Goal: Task Accomplishment & Management: Manage account settings

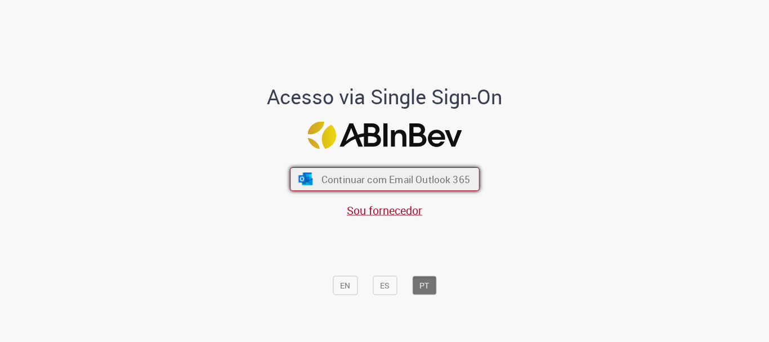
click at [349, 184] on span "Continuar com Email Outlook 365" at bounding box center [395, 179] width 149 height 13
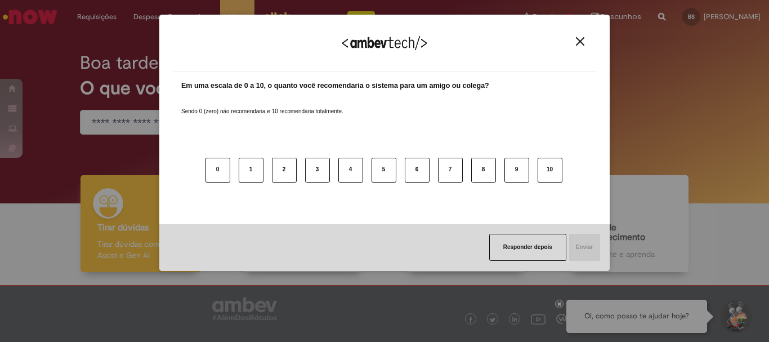
click at [576, 46] on button "Close" at bounding box center [580, 42] width 15 height 10
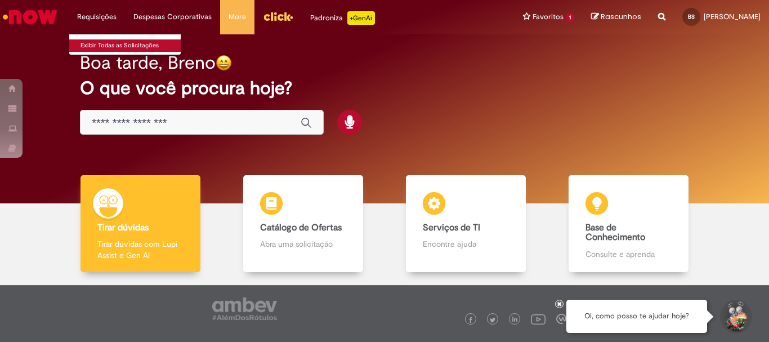
click at [100, 41] on link "Exibir Todas as Solicitações" at bounding box center [131, 45] width 124 height 12
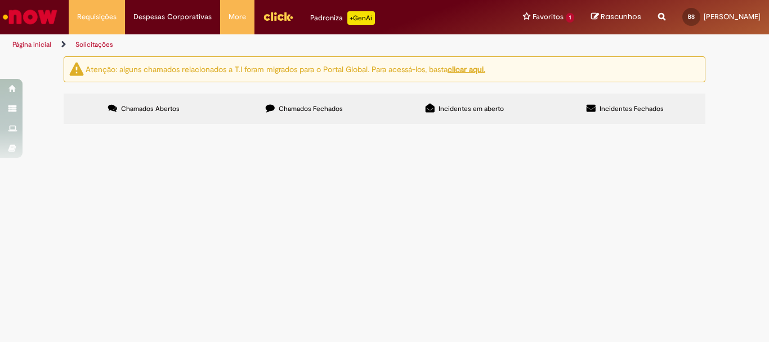
click at [580, 106] on label "Incidentes Fechados" at bounding box center [625, 109] width 161 height 30
click at [0, 0] on section "Incidentes Exportar como PDF Exportar como Excel Exportar como CSV Incidentes N…" at bounding box center [0, 0] width 0 height 0
click at [452, 114] on label "Incidentes em aberto" at bounding box center [465, 109] width 161 height 30
click at [348, 97] on label "Chamados Fechados" at bounding box center [304, 109] width 161 height 30
click at [639, 118] on label "Incidentes Fechados" at bounding box center [625, 109] width 161 height 30
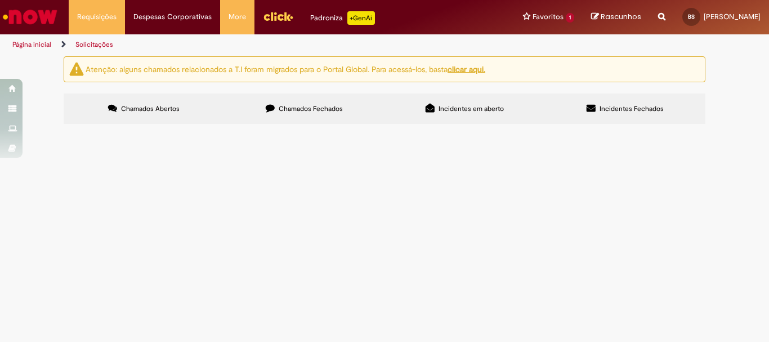
click at [501, 121] on label "Incidentes em aberto" at bounding box center [465, 109] width 161 height 30
click at [278, 95] on label "Chamados Fechados" at bounding box center [304, 109] width 161 height 30
click at [0, 0] on th "Encerrado" at bounding box center [0, 0] width 0 height 0
click at [692, 37] on link "Perfil" at bounding box center [719, 43] width 89 height 12
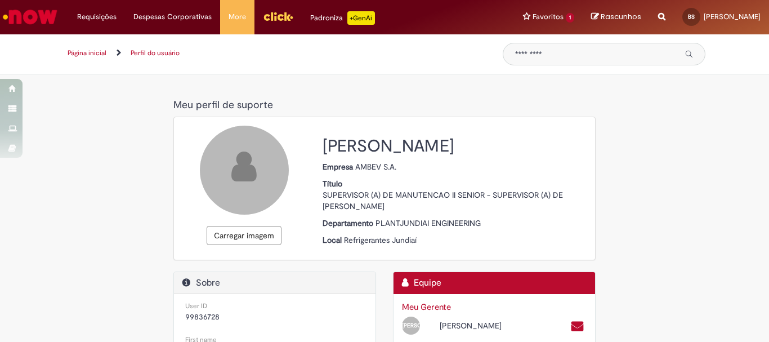
click at [24, 16] on img "Ir para a Homepage" at bounding box center [30, 17] width 58 height 23
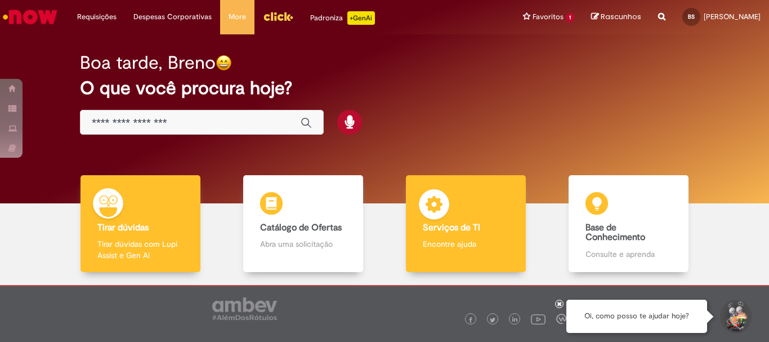
click at [501, 248] on p "Encontre ajuda" at bounding box center [466, 243] width 86 height 11
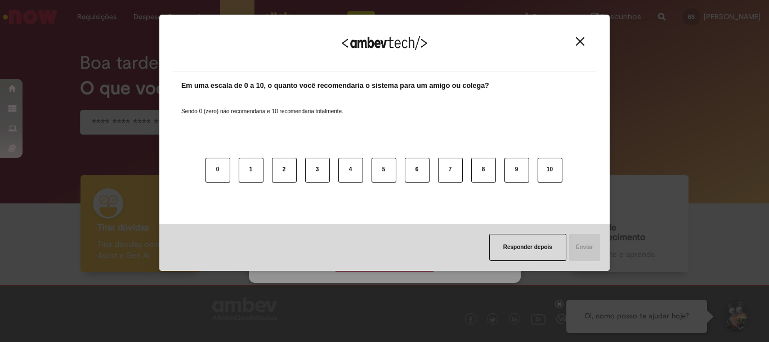
click at [580, 40] on img "Close" at bounding box center [580, 41] width 8 height 8
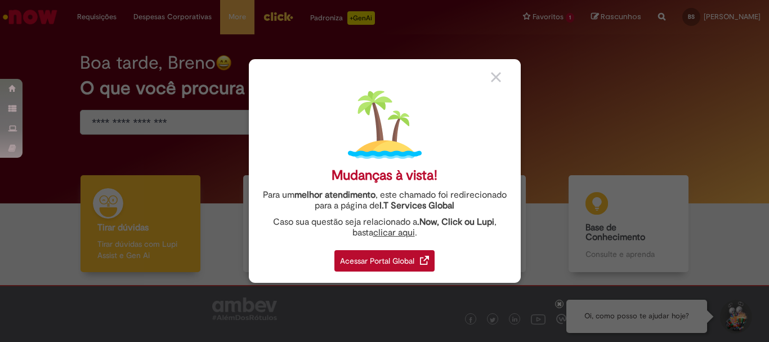
click at [403, 248] on link "Acessar Portal Global" at bounding box center [385, 258] width 100 height 28
